Goal: Information Seeking & Learning: Learn about a topic

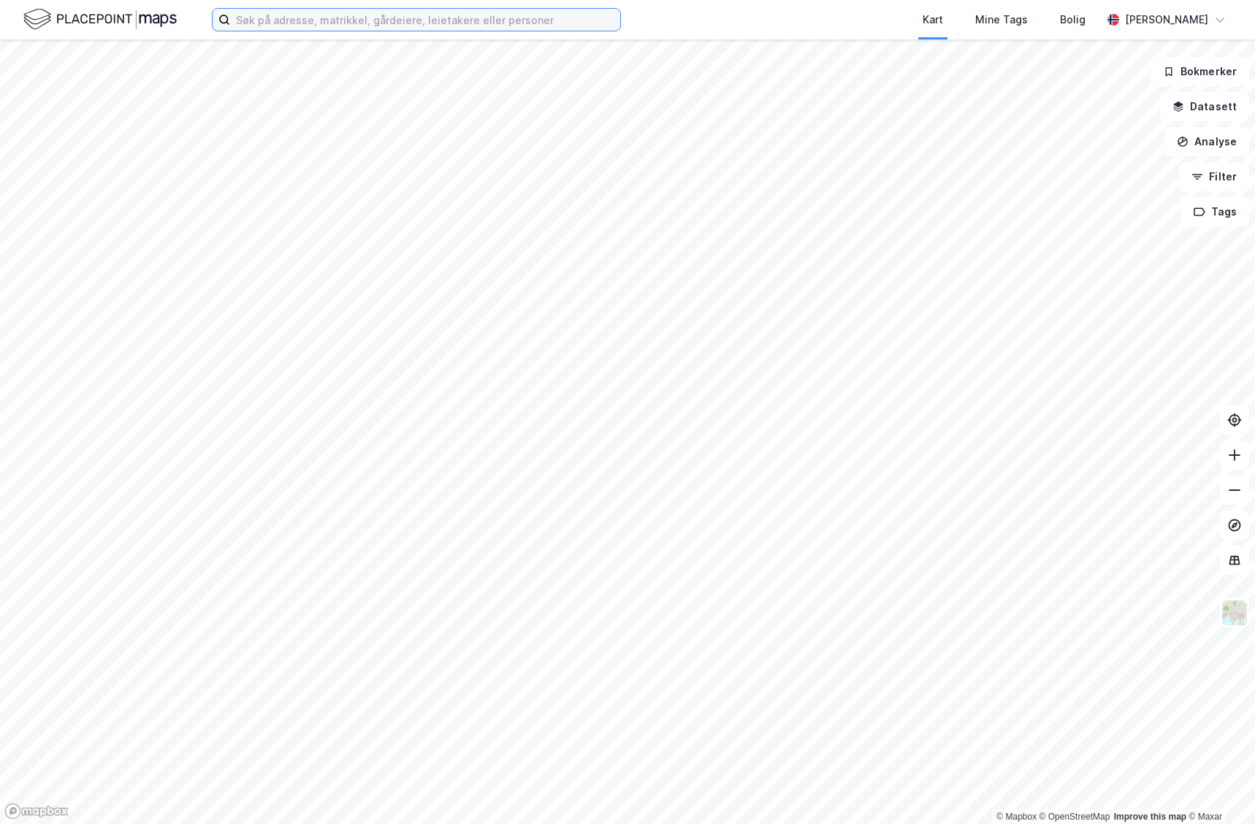
click at [278, 12] on input at bounding box center [425, 20] width 390 height 22
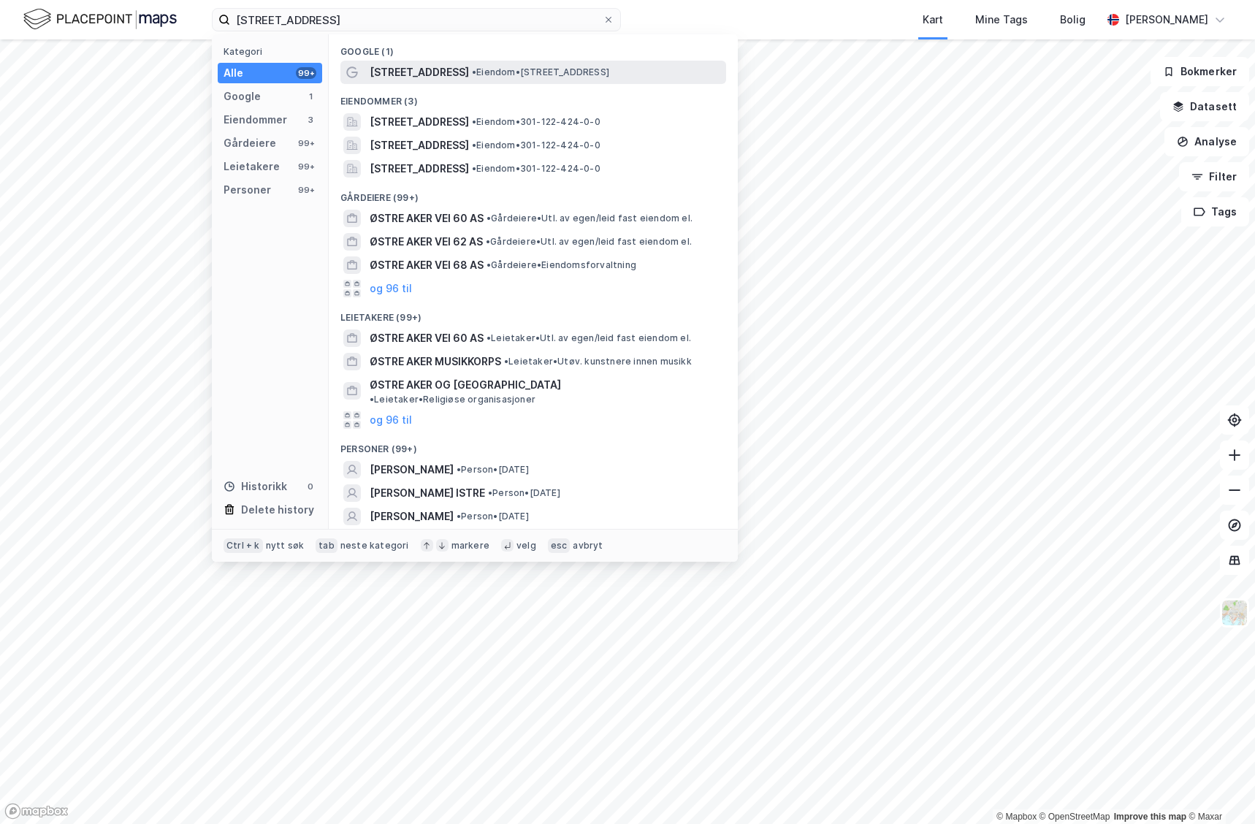
click at [446, 70] on span "[STREET_ADDRESS]" at bounding box center [419, 73] width 99 height 18
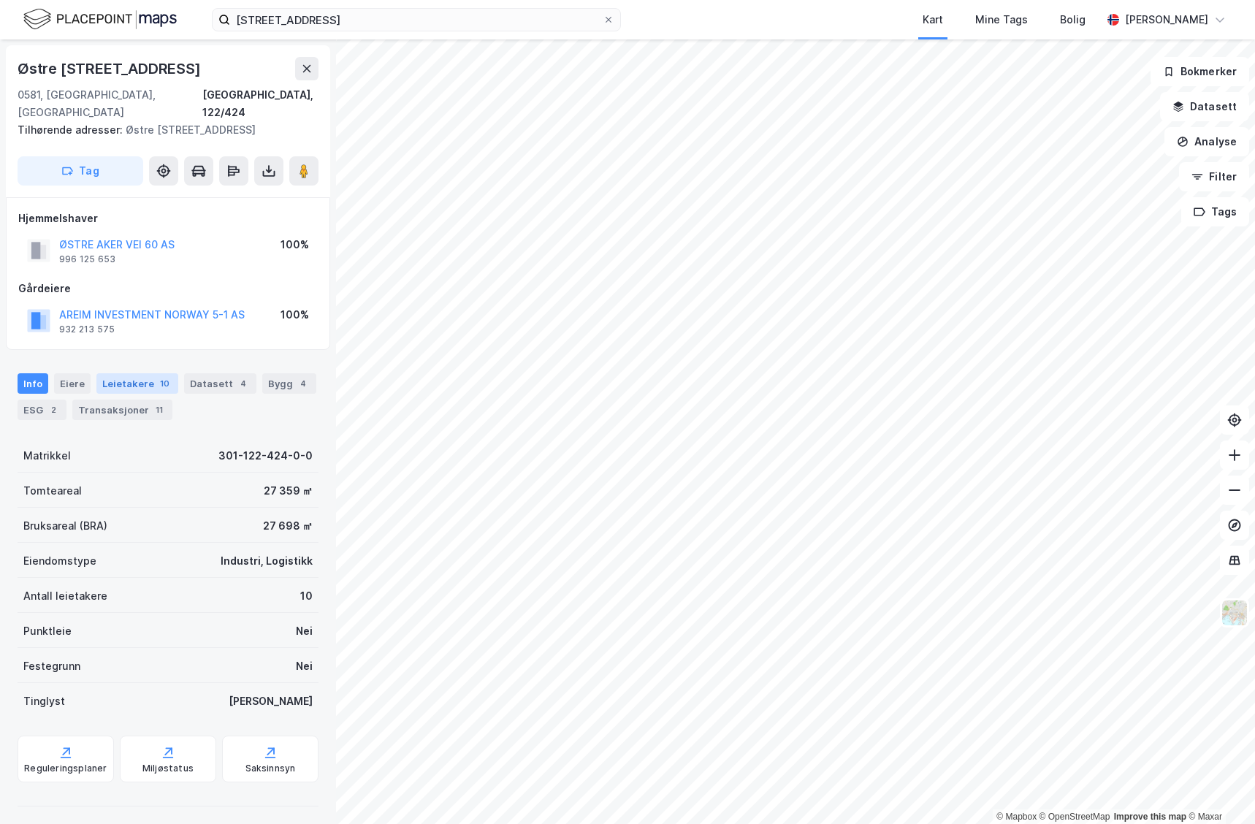
click at [140, 394] on div "Leietakere 10" at bounding box center [137, 383] width 82 height 20
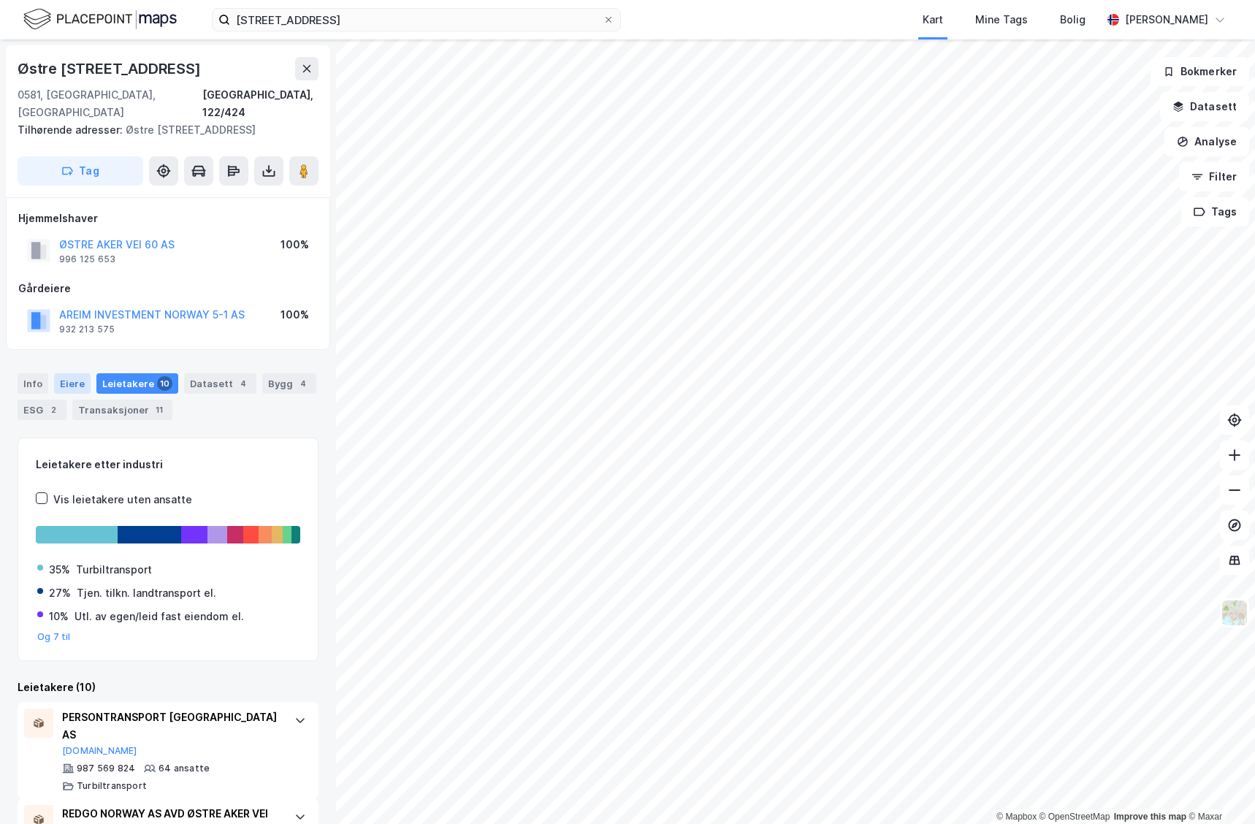
click at [75, 390] on div "Eiere" at bounding box center [72, 383] width 37 height 20
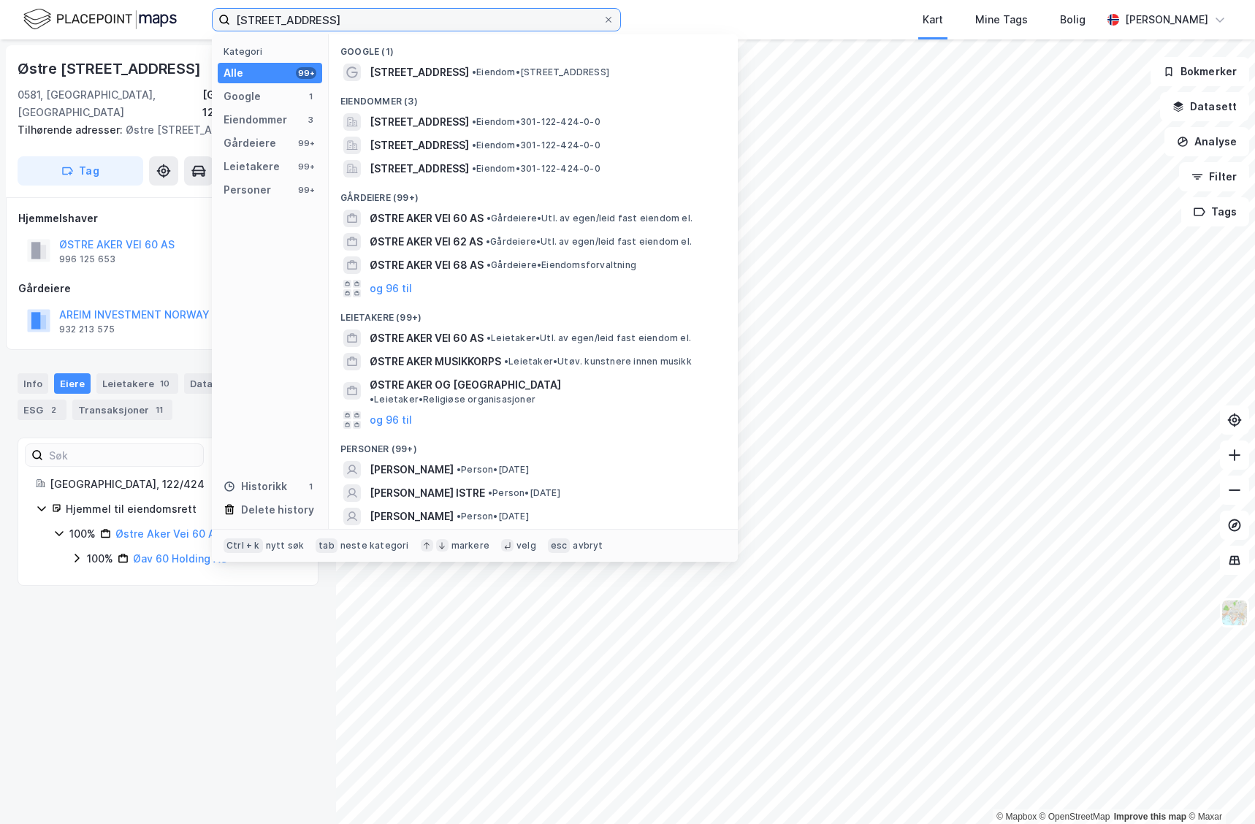
drag, startPoint x: 386, startPoint y: 18, endPoint x: 119, endPoint y: -12, distance: 268.9
click at [119, 0] on html "østre aker vei 60 Kategori Alle 99+ Google 1 Eiendommer 3 Gårdeiere 99+ Leietak…" at bounding box center [627, 412] width 1255 height 824
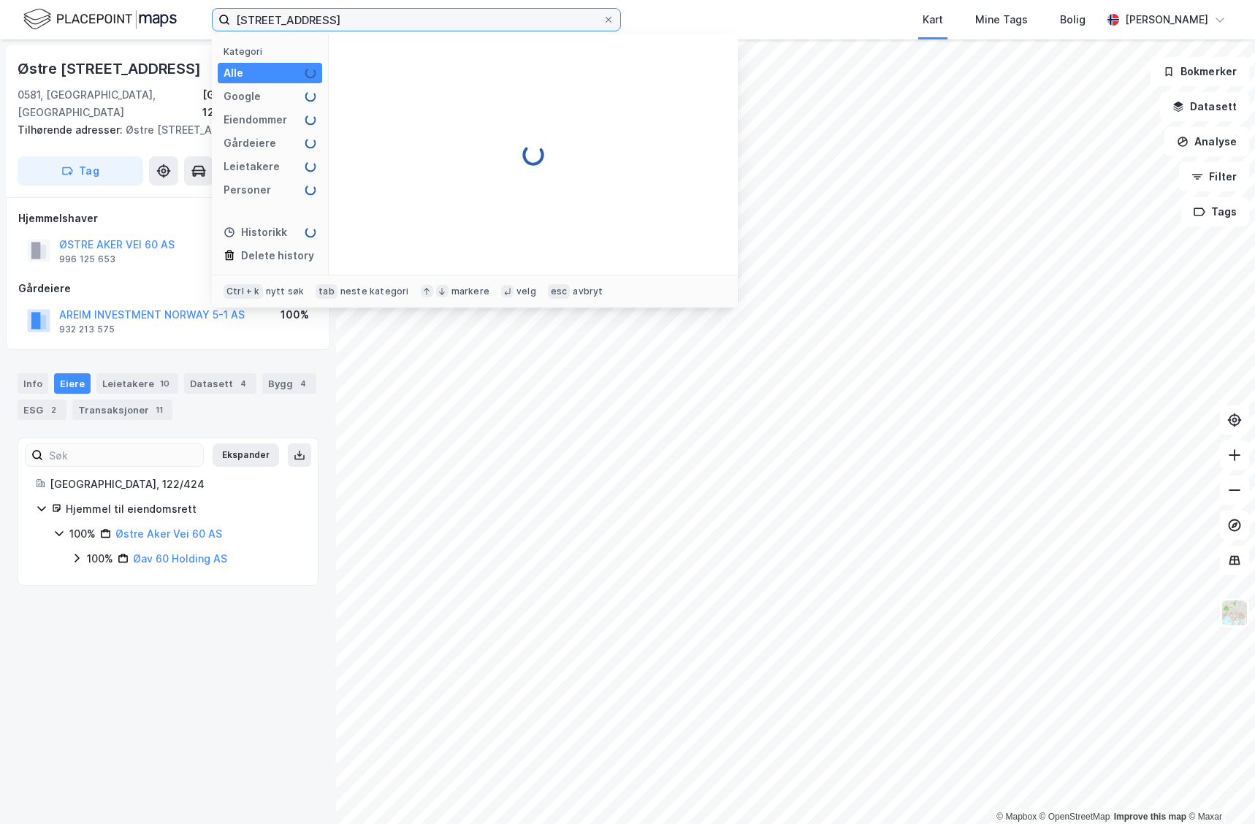
type input "[STREET_ADDRESS]"
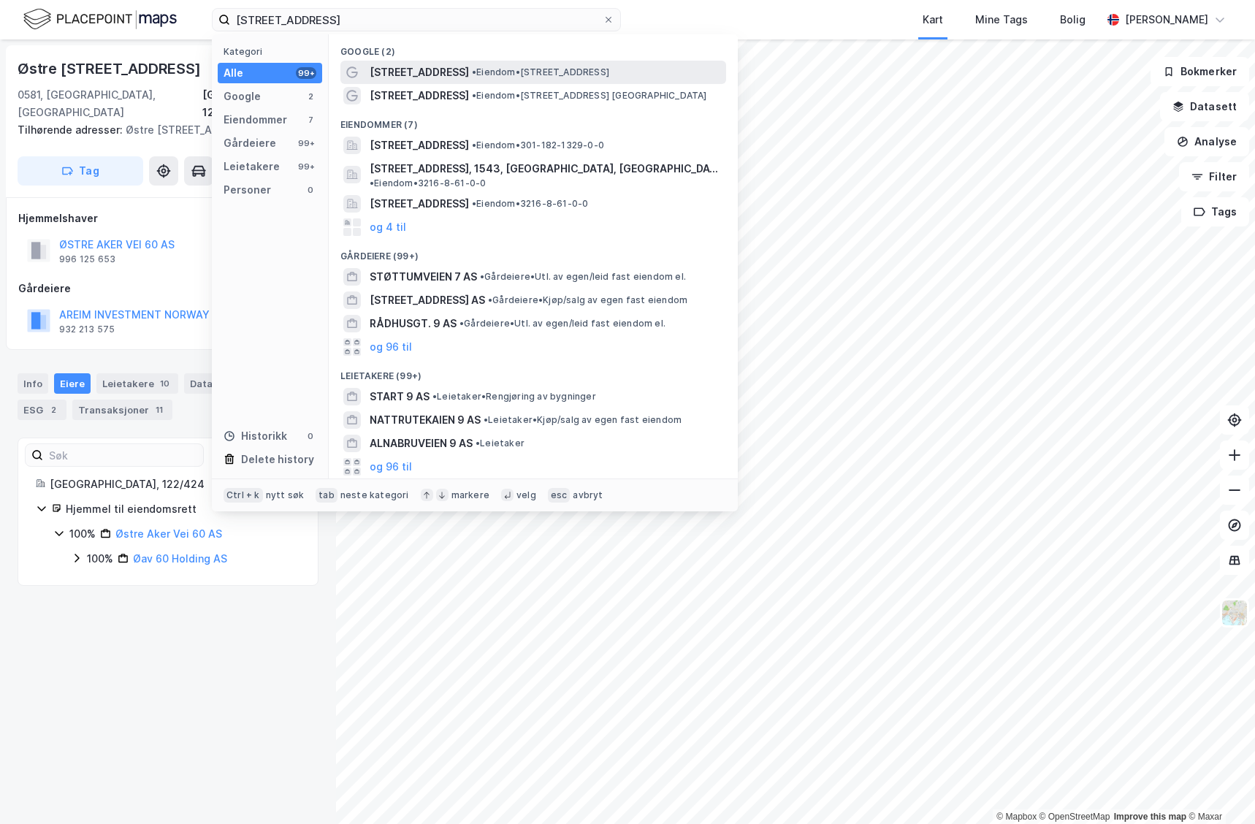
click at [578, 73] on span "• Eiendom • [STREET_ADDRESS]" at bounding box center [540, 72] width 137 height 12
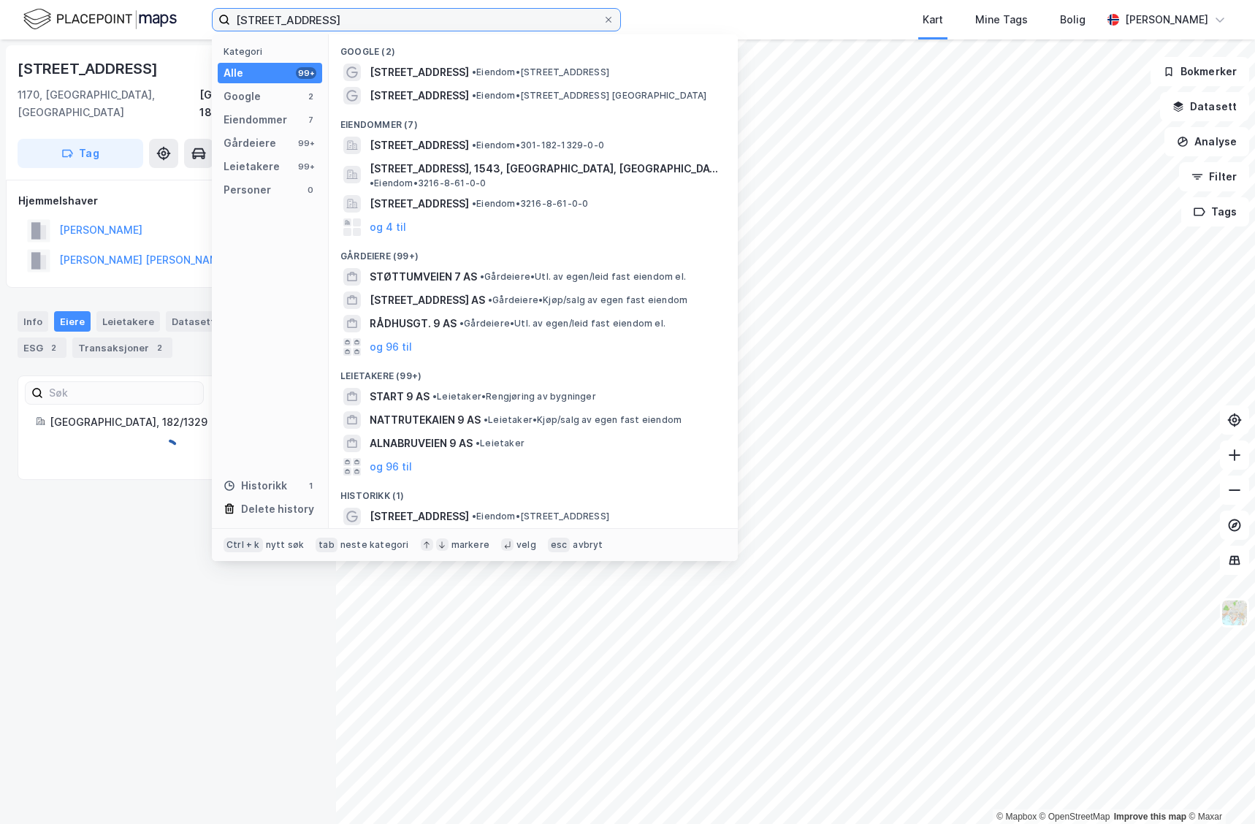
click at [400, 28] on input "[STREET_ADDRESS]" at bounding box center [416, 20] width 373 height 22
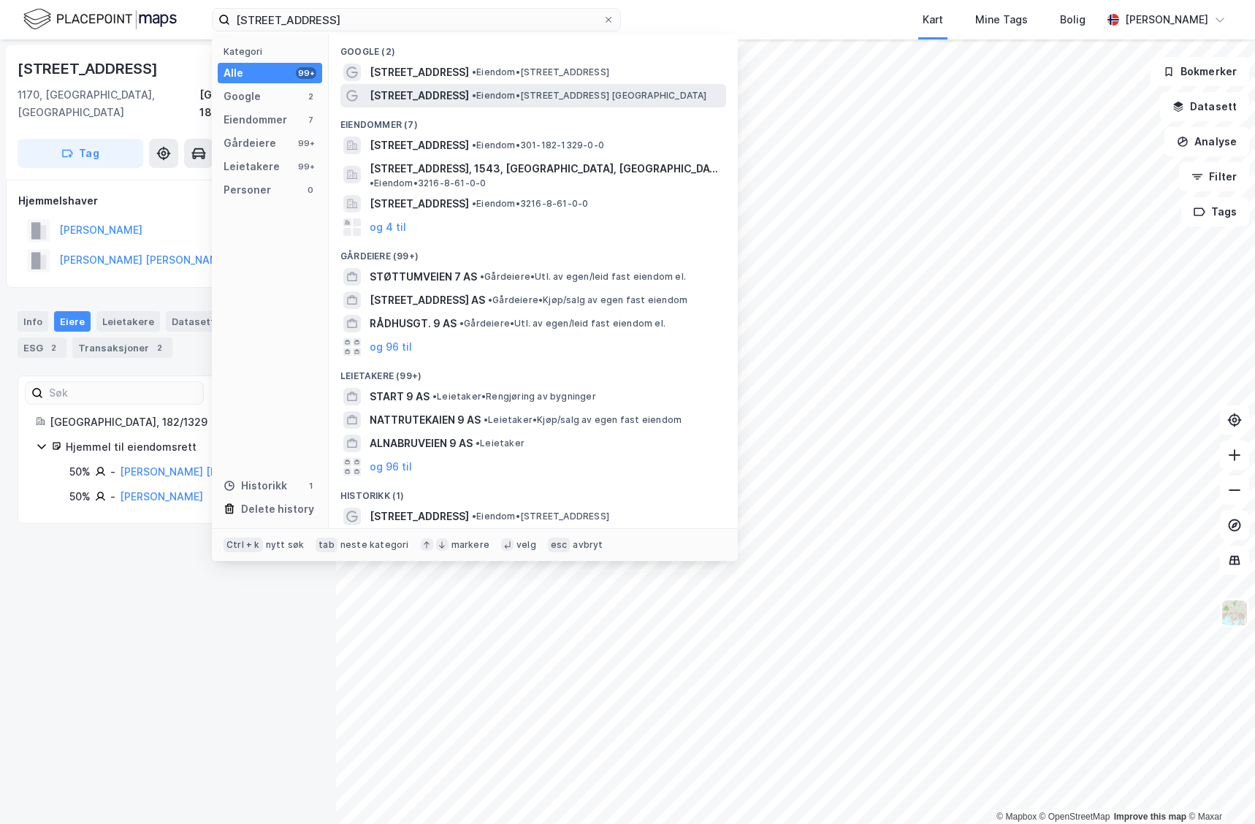
click at [491, 84] on div "[STREET_ADDRESS] • Eiendom • [STREET_ADDRESS]" at bounding box center [533, 95] width 386 height 23
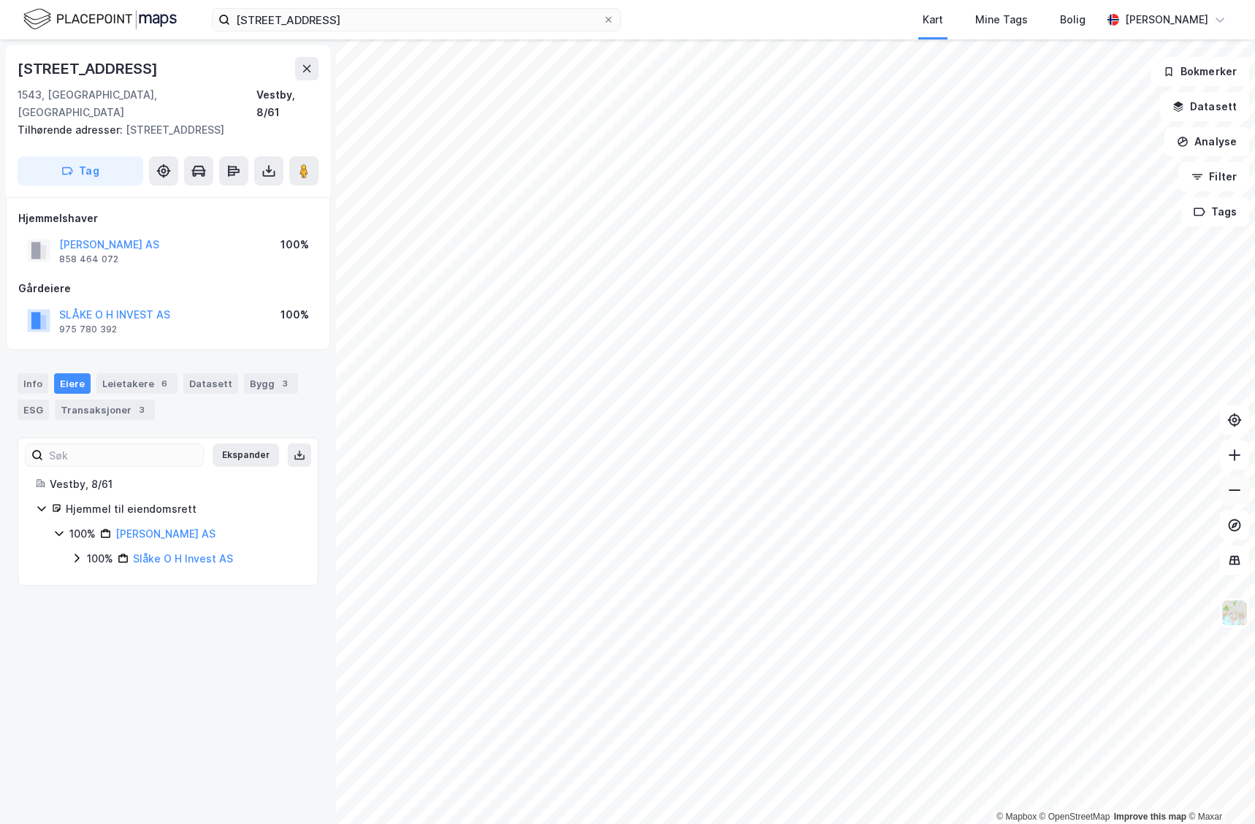
click at [1240, 494] on icon at bounding box center [1234, 490] width 15 height 15
click at [1226, 497] on button at bounding box center [1234, 489] width 29 height 29
drag, startPoint x: 139, startPoint y: 75, endPoint x: 45, endPoint y: 74, distance: 93.5
click at [45, 74] on div "Torvuttaket 73" at bounding box center [168, 68] width 301 height 23
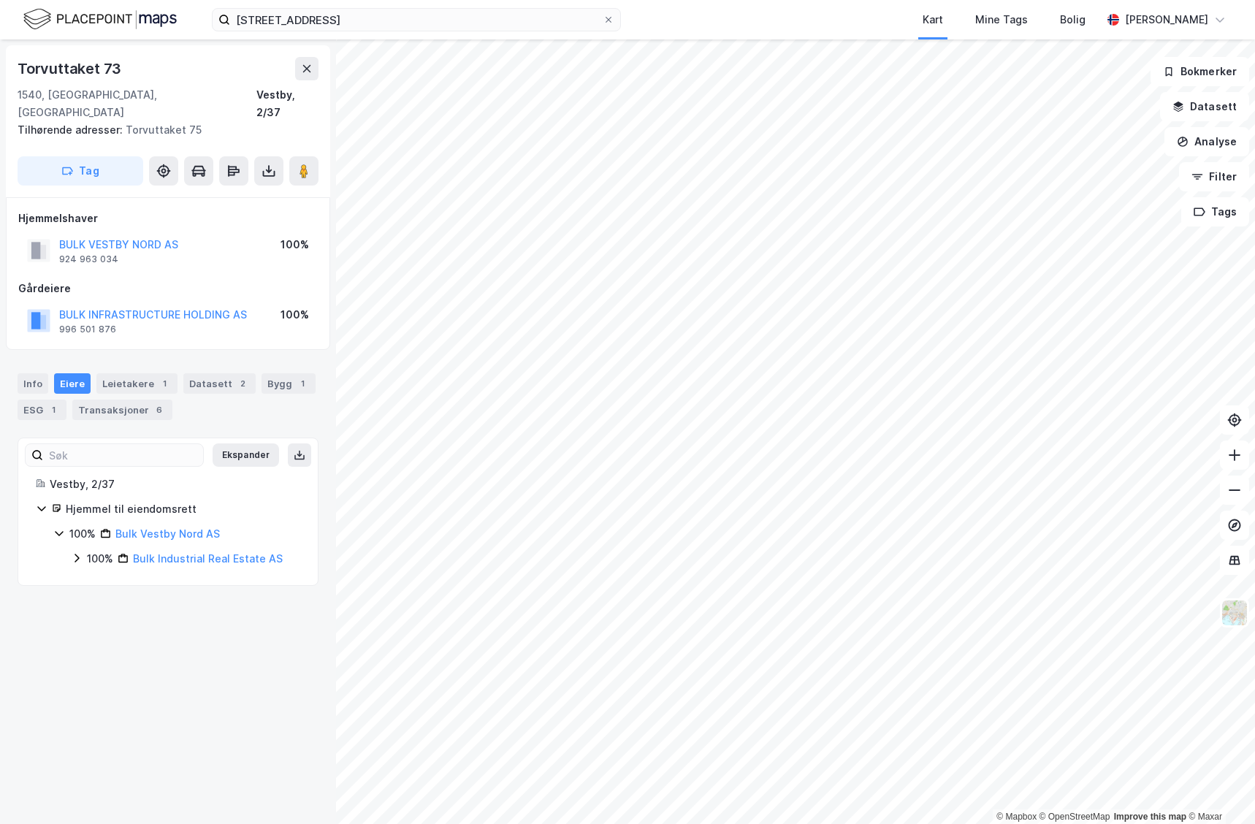
click at [120, 356] on div "Info [PERSON_NAME] 1 Datasett 2 Bygg 1 ESG 1 Transaksjoner 6" at bounding box center [168, 391] width 336 height 70
click at [119, 356] on div "Info [PERSON_NAME] 1 Datasett 2 Bygg 1 ESG 1 Transaksjoner 6" at bounding box center [168, 391] width 336 height 70
click at [118, 373] on div "Leietakere 1" at bounding box center [136, 383] width 81 height 20
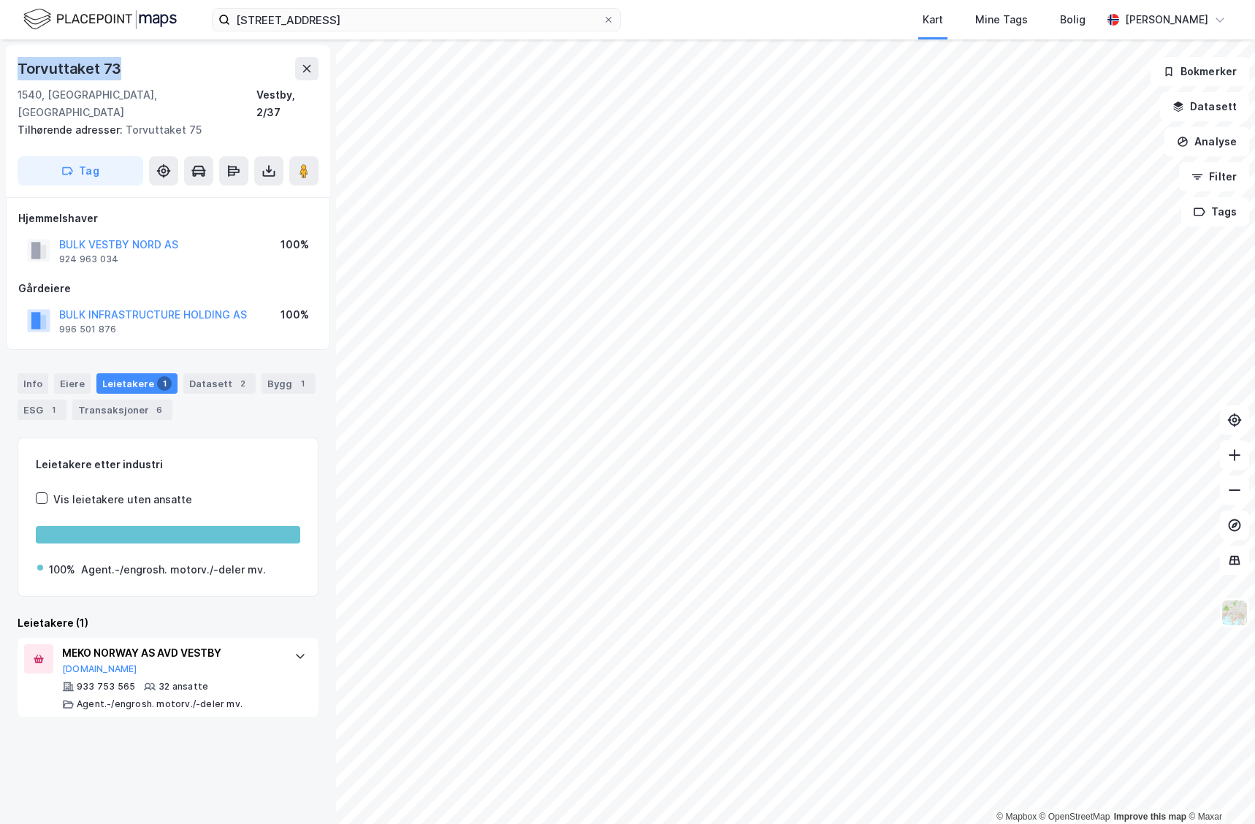
drag, startPoint x: 177, startPoint y: 76, endPoint x: 19, endPoint y: 69, distance: 157.9
click at [19, 69] on div "Torvuttaket 73" at bounding box center [168, 68] width 301 height 23
copy div "Torvuttaket 73"
click at [1227, 459] on icon at bounding box center [1234, 455] width 15 height 15
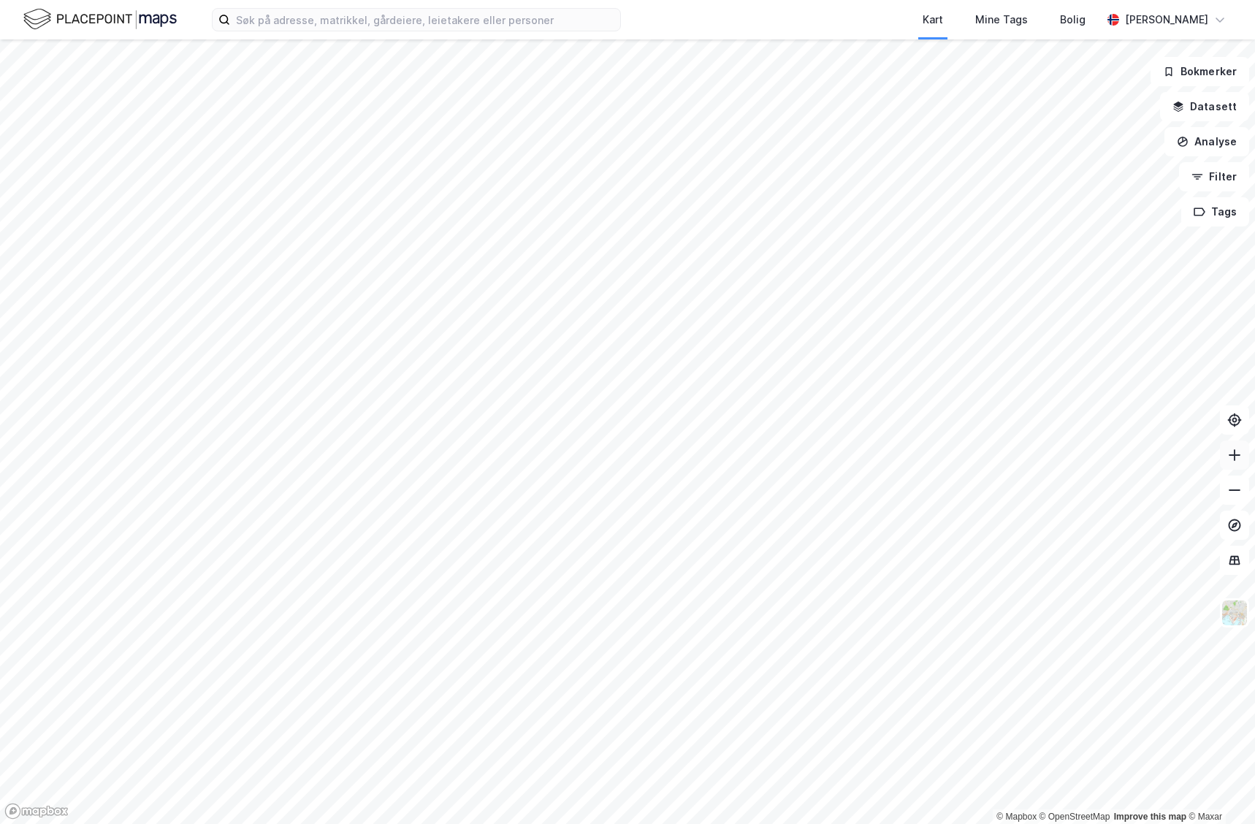
click at [1227, 457] on icon at bounding box center [1234, 455] width 15 height 15
click at [1242, 467] on button at bounding box center [1234, 454] width 29 height 29
